Goal: Information Seeking & Learning: Learn about a topic

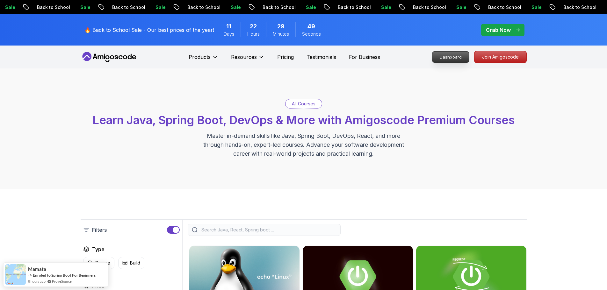
click at [453, 60] on p "Dashboard" at bounding box center [451, 57] width 37 height 11
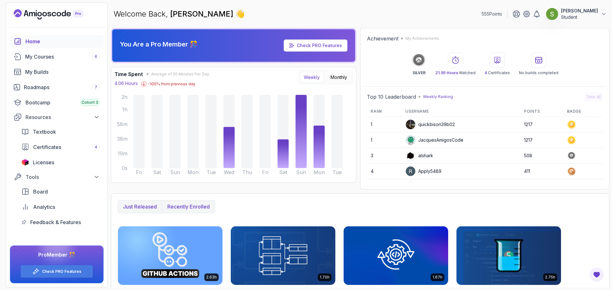
click at [202, 210] on p "Recently enrolled" at bounding box center [188, 207] width 42 height 8
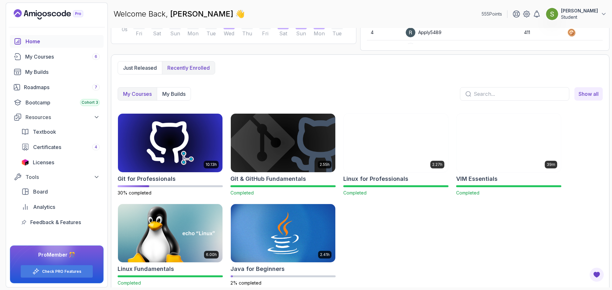
scroll to position [140, 0]
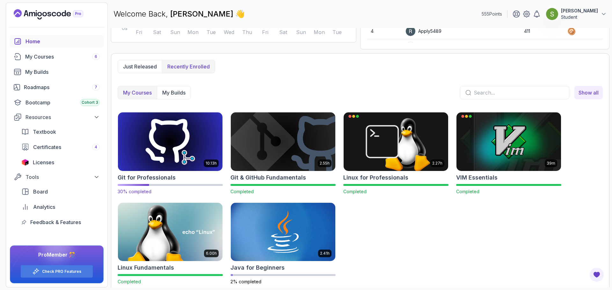
click at [183, 144] on img at bounding box center [170, 142] width 110 height 62
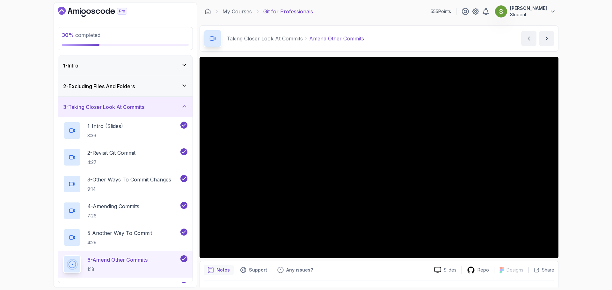
click at [160, 106] on div "3 - Taking Closer Look At Commits" at bounding box center [125, 107] width 124 height 8
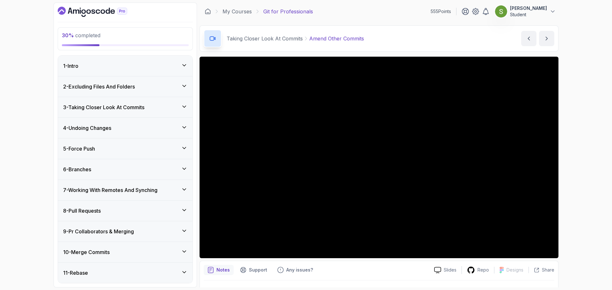
click at [149, 174] on div "6 - Branches" at bounding box center [125, 169] width 135 height 20
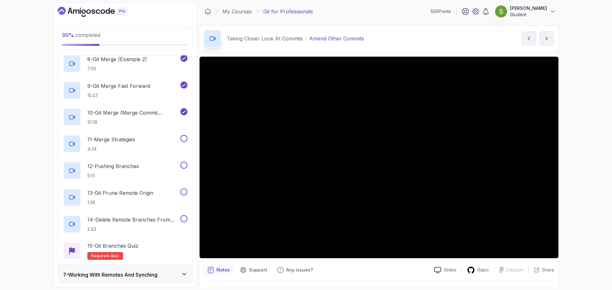
scroll to position [320, 0]
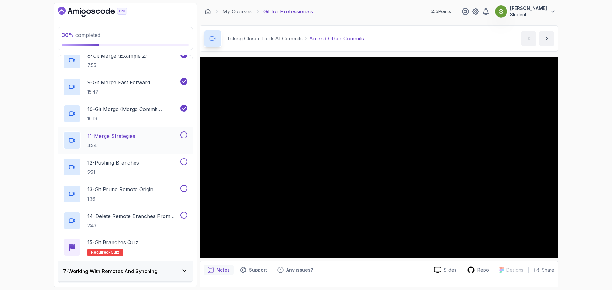
click at [156, 144] on div "11 - Merge Strategies 4:34" at bounding box center [121, 141] width 116 height 18
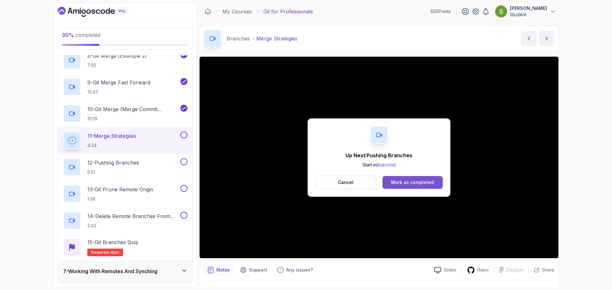
click at [408, 181] on div "Mark as completed" at bounding box center [412, 183] width 43 height 6
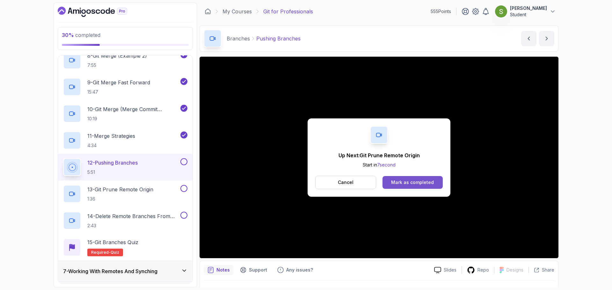
click at [421, 184] on div "Mark as completed" at bounding box center [412, 183] width 43 height 6
